Goal: Information Seeking & Learning: Learn about a topic

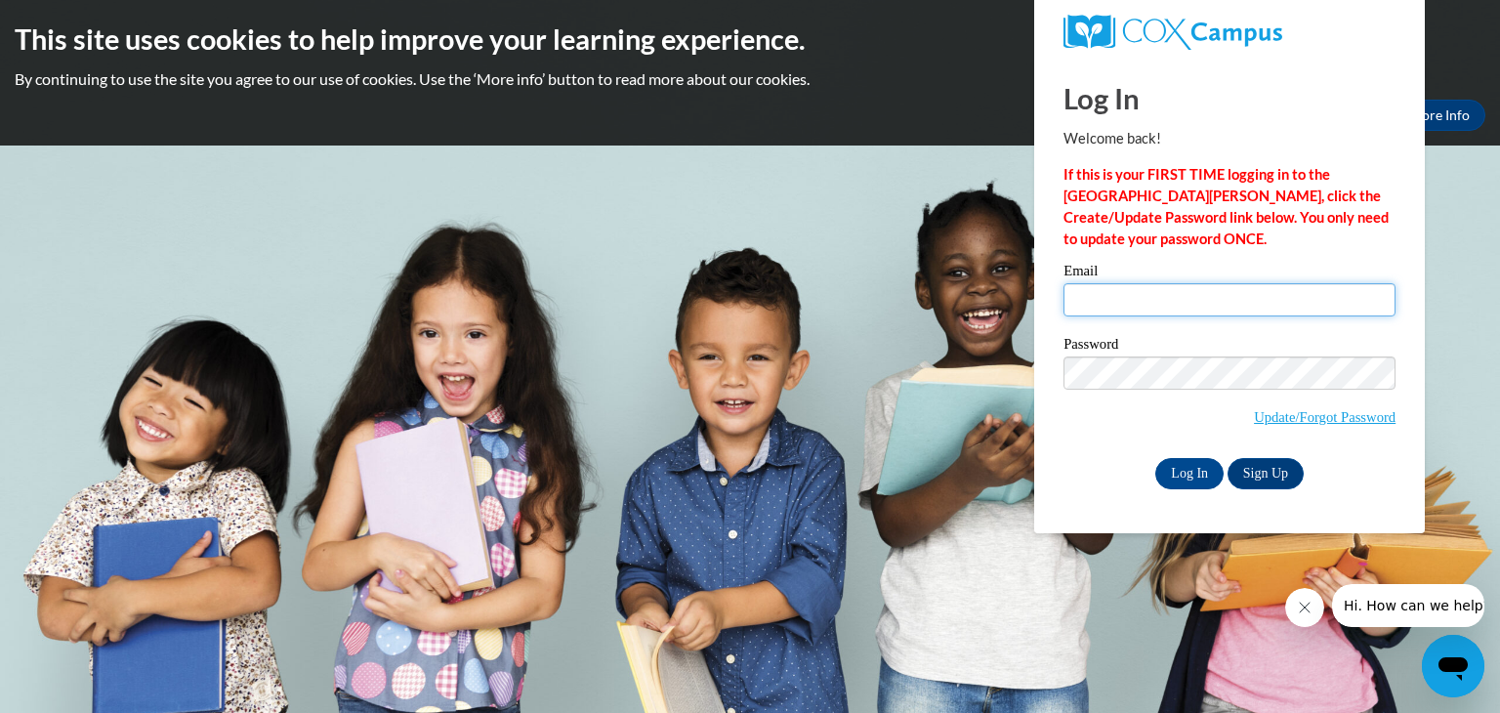
click at [1163, 302] on input "Email" at bounding box center [1230, 299] width 332 height 33
type input "[EMAIL_ADDRESS][DOMAIN_NAME]"
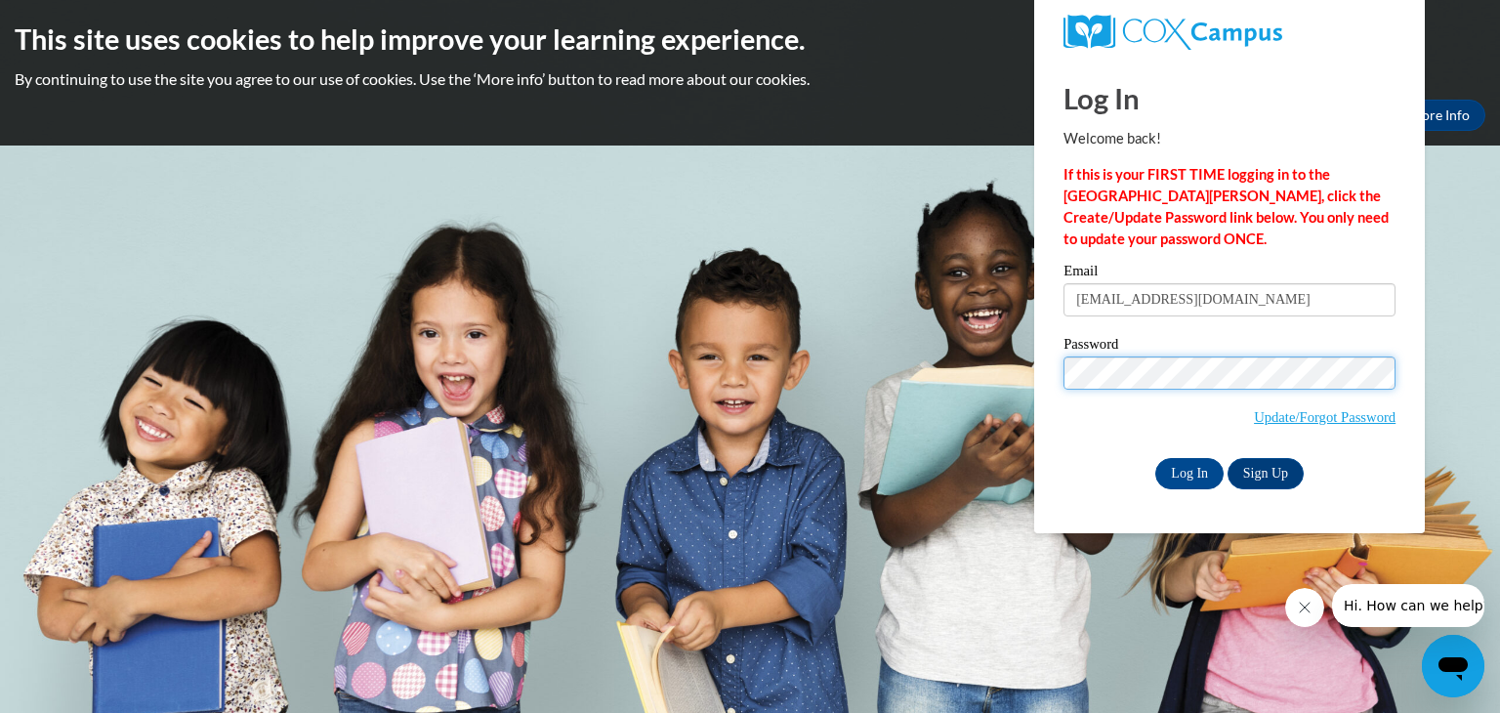
click at [1155, 458] on input "Log In" at bounding box center [1189, 473] width 68 height 31
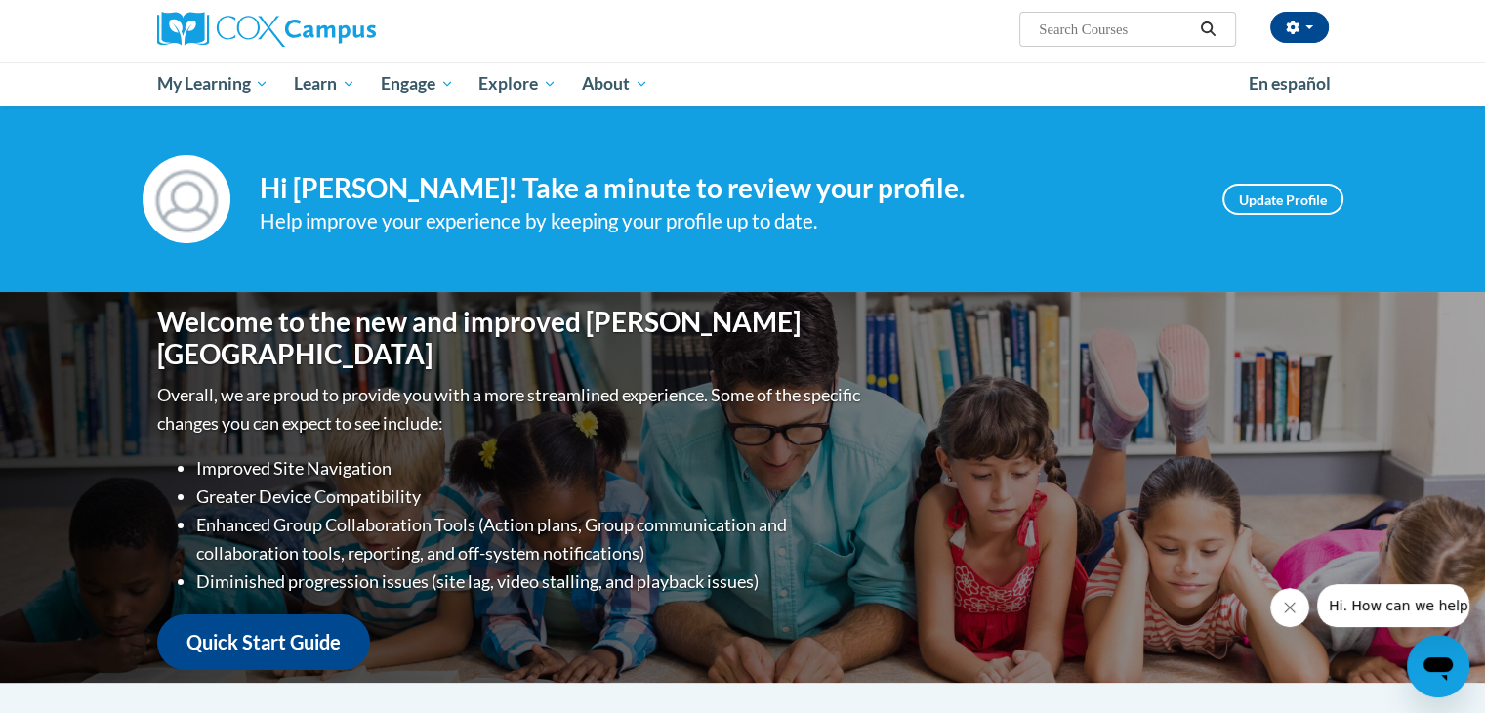
scroll to position [143, 0]
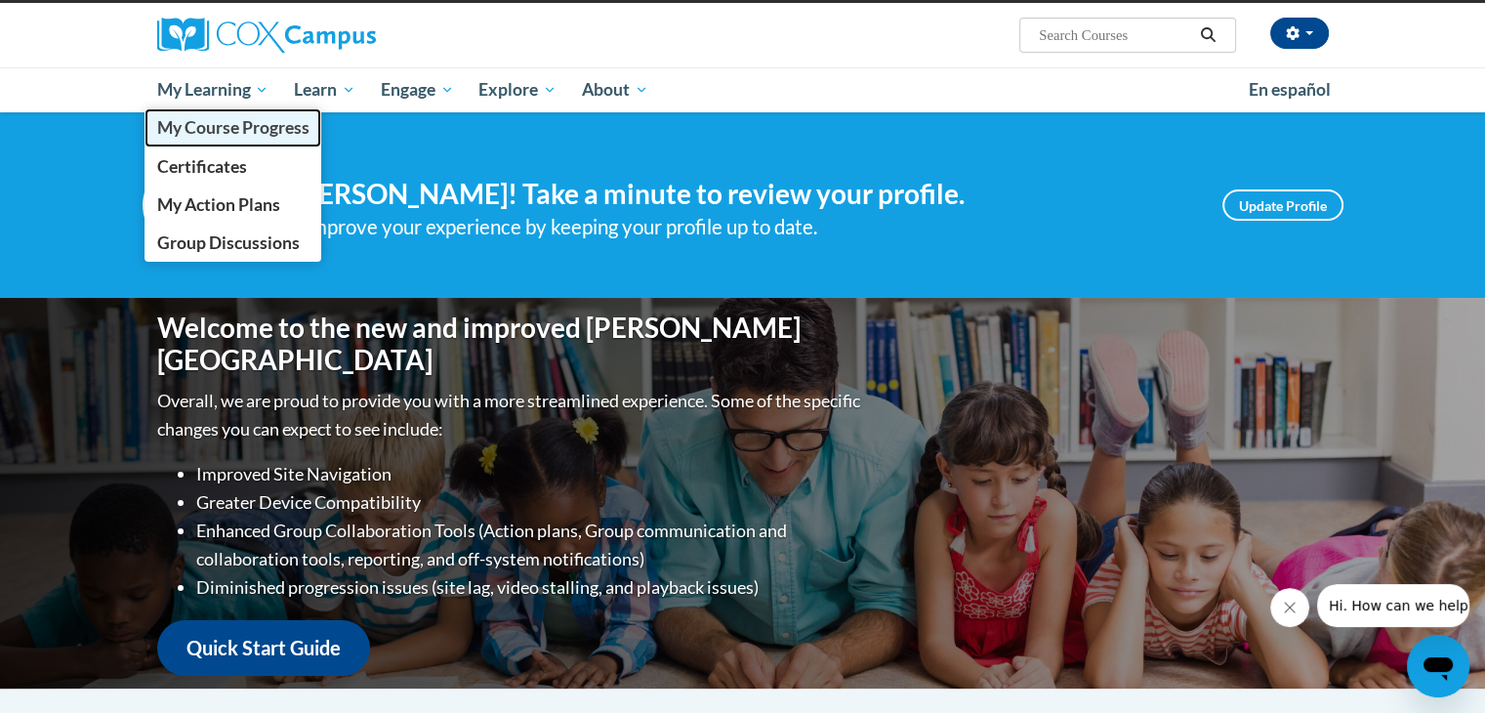
click at [251, 134] on span "My Course Progress" at bounding box center [232, 127] width 152 height 21
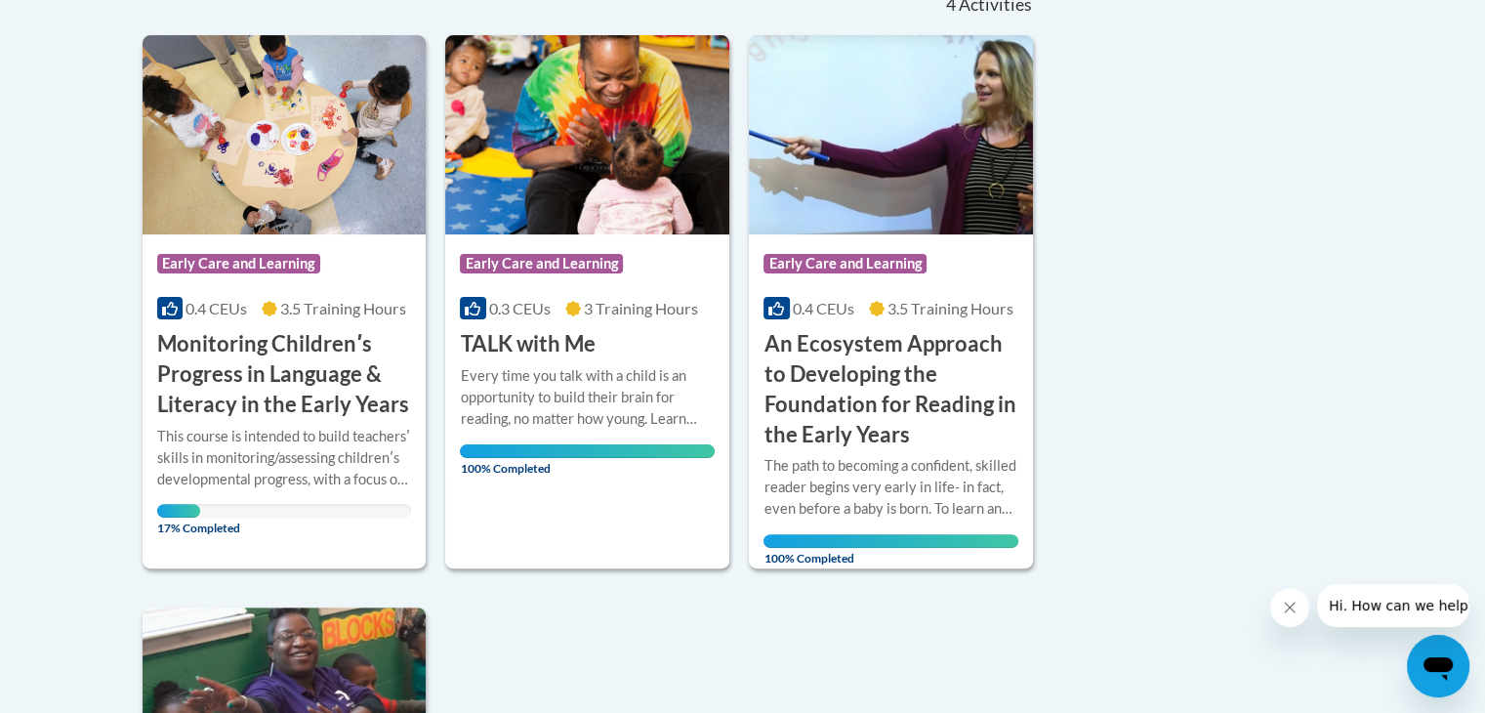
scroll to position [473, 0]
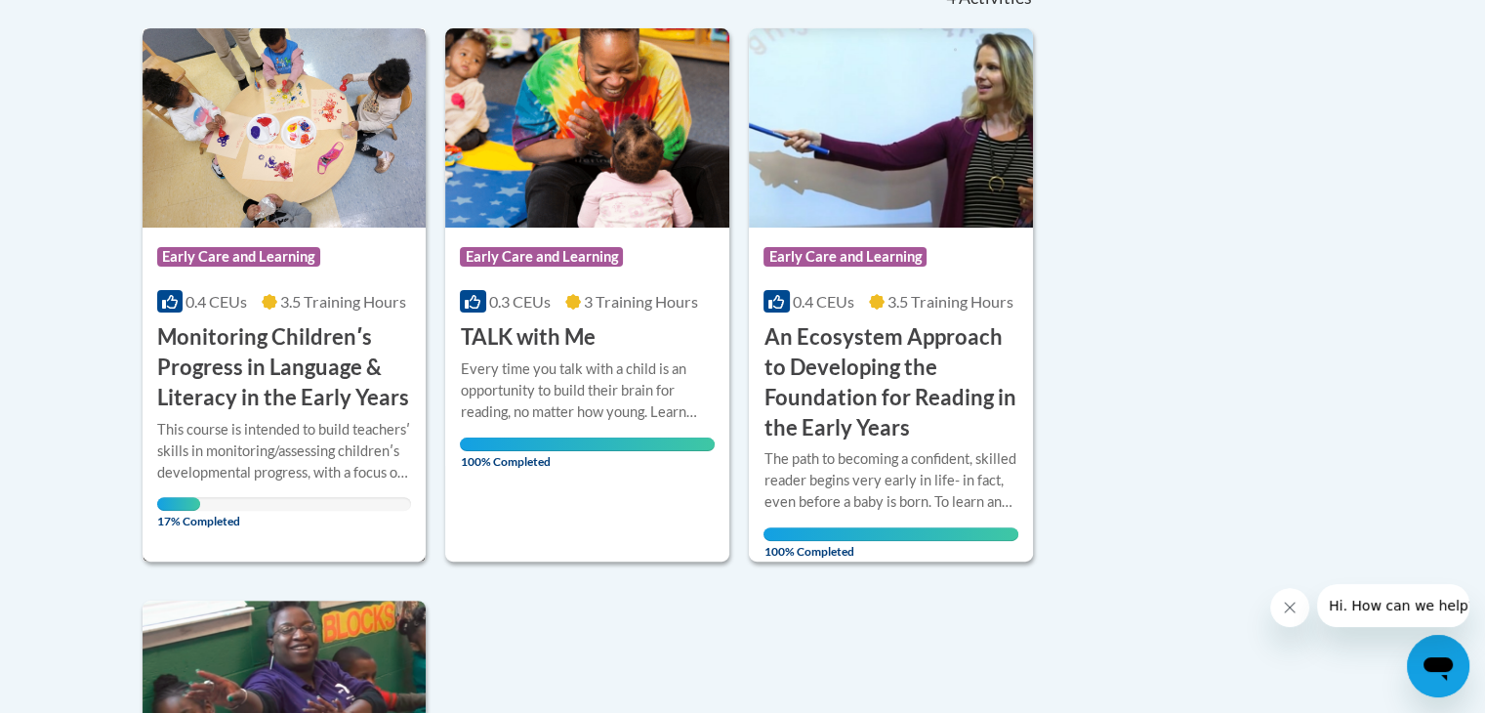
click at [257, 348] on h3 "Monitoring Childrenʹs Progress in Language & Literacy in the Early Years" at bounding box center [284, 367] width 255 height 90
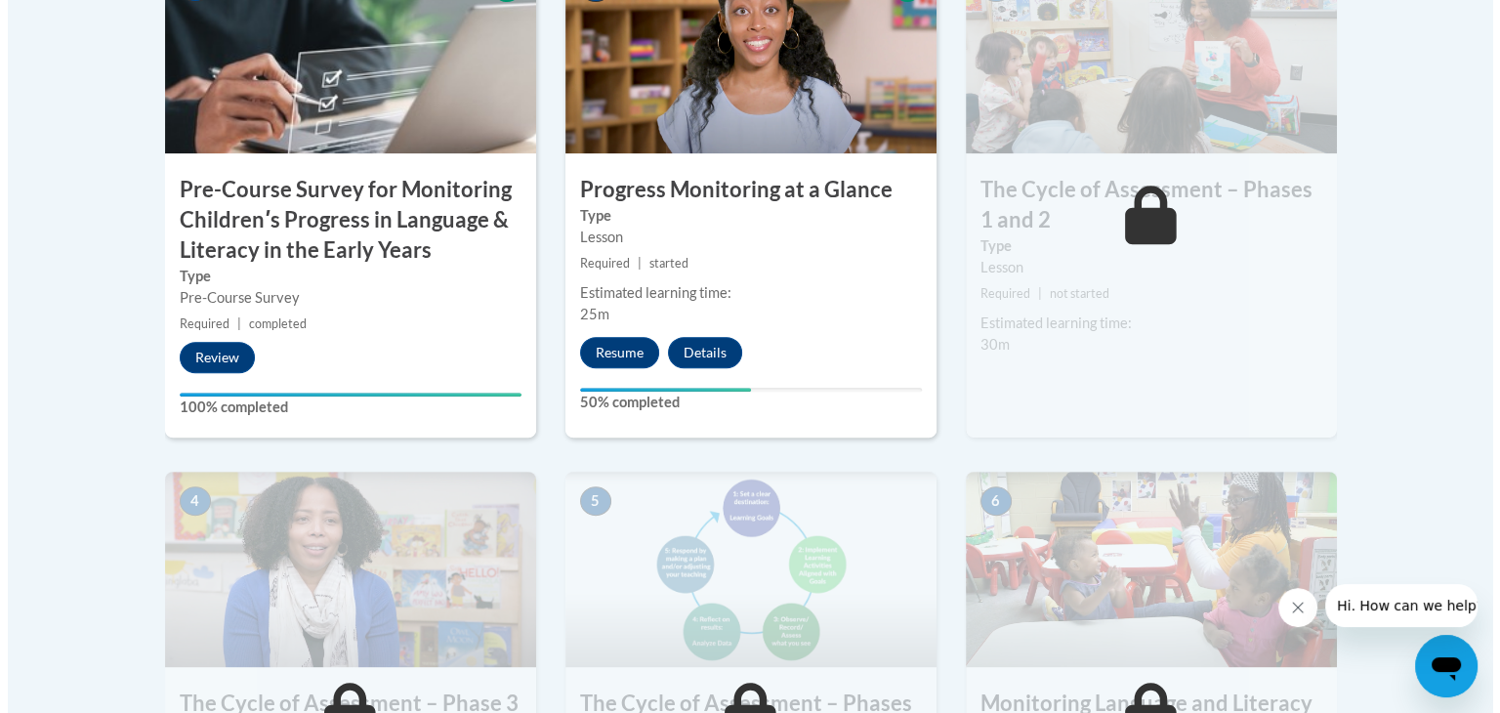
scroll to position [737, 0]
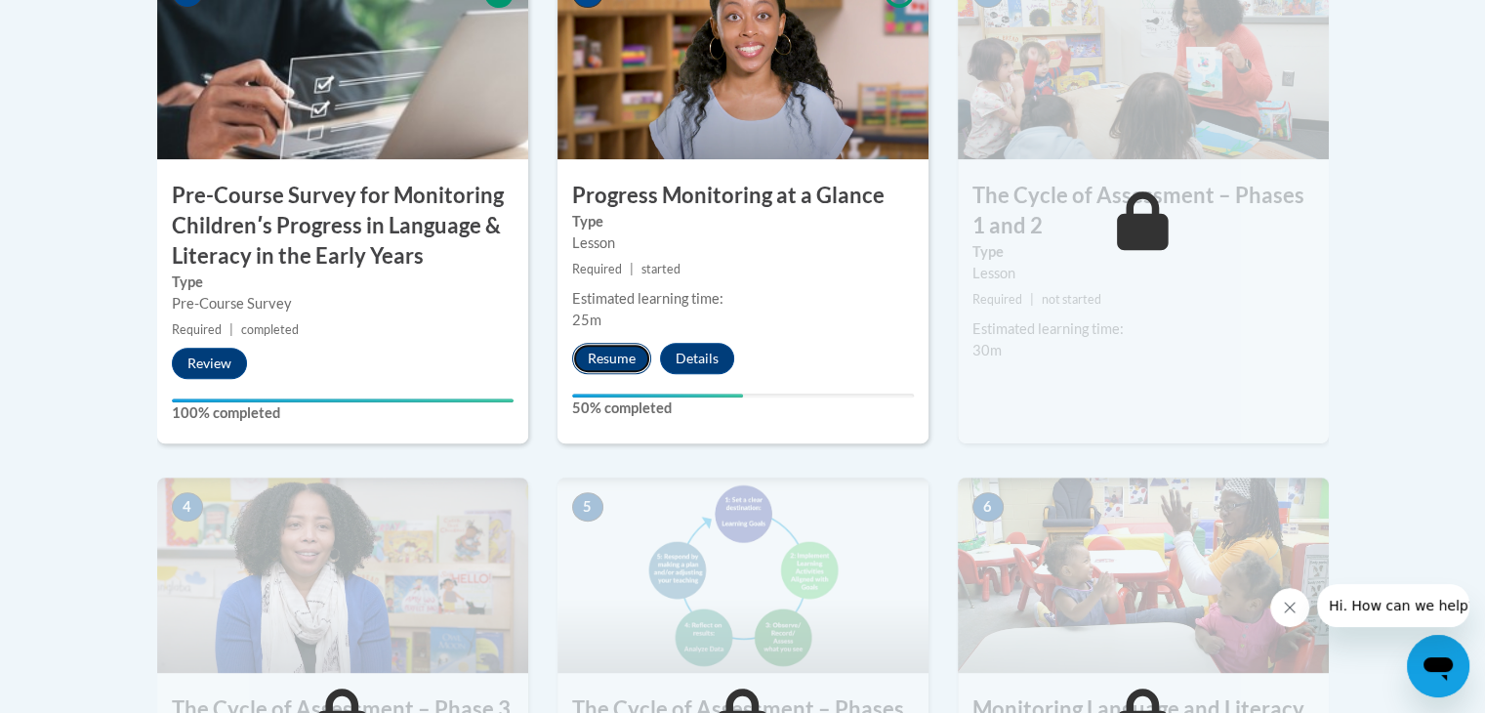
click at [605, 363] on button "Resume" at bounding box center [611, 358] width 79 height 31
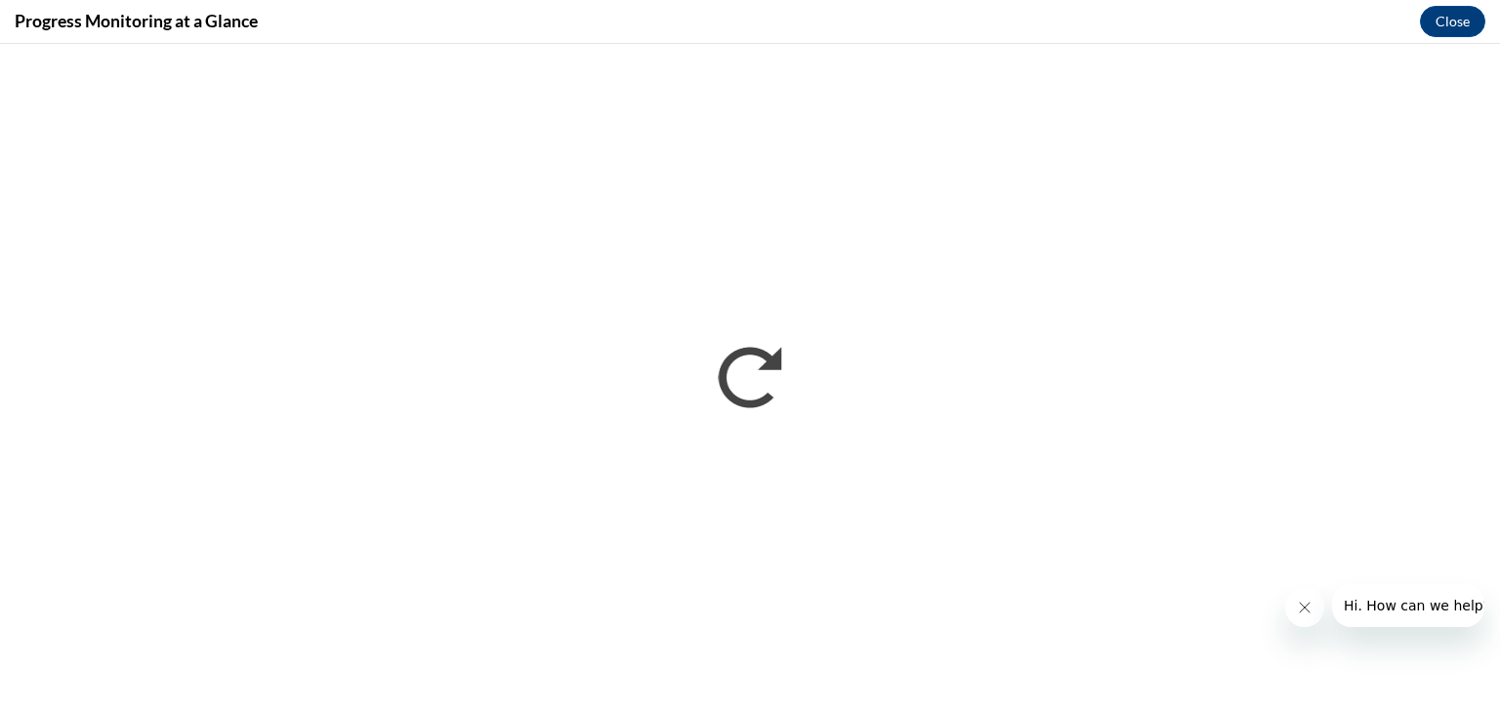
scroll to position [0, 0]
click at [1301, 616] on button "Close message from company" at bounding box center [1303, 607] width 39 height 39
